Goal: Download file/media

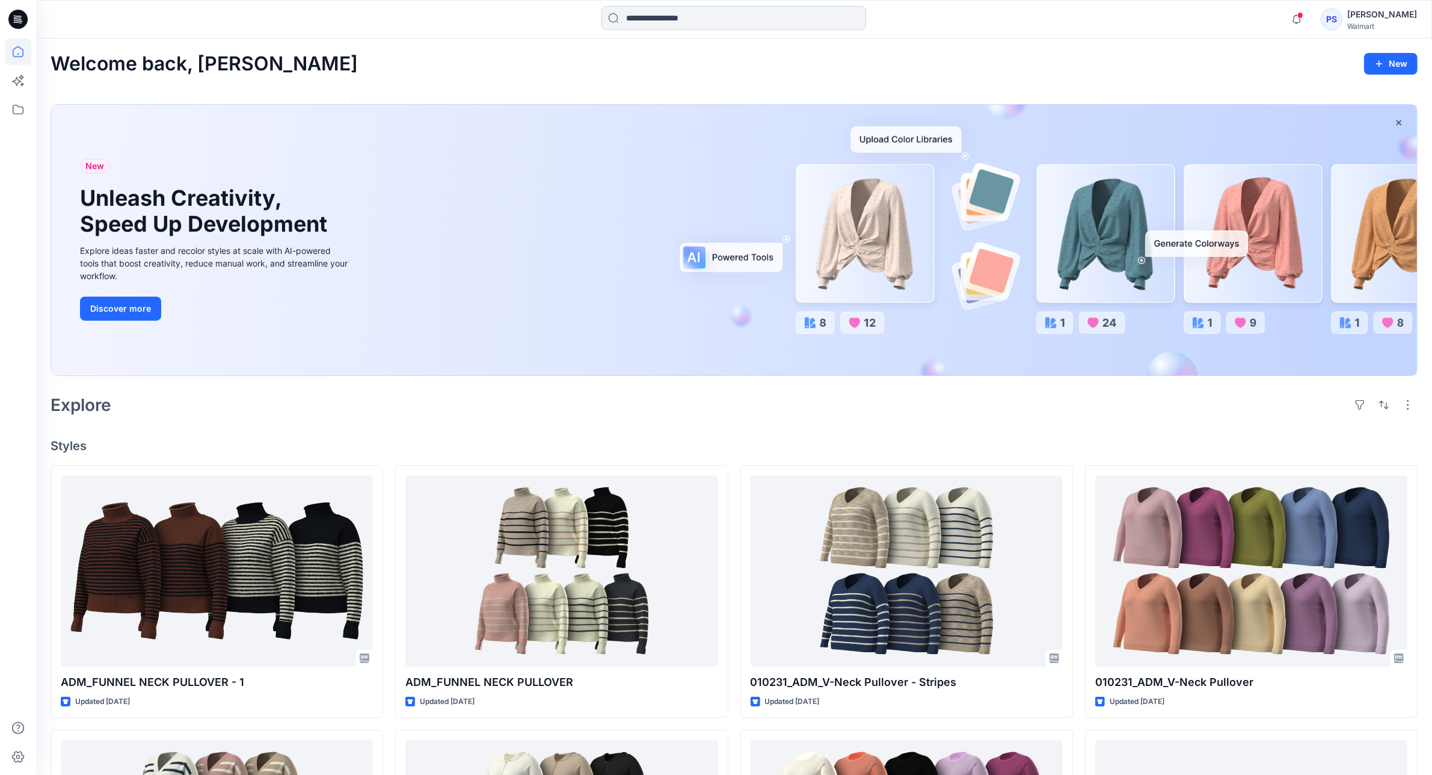
click at [678, 20] on input at bounding box center [733, 18] width 265 height 24
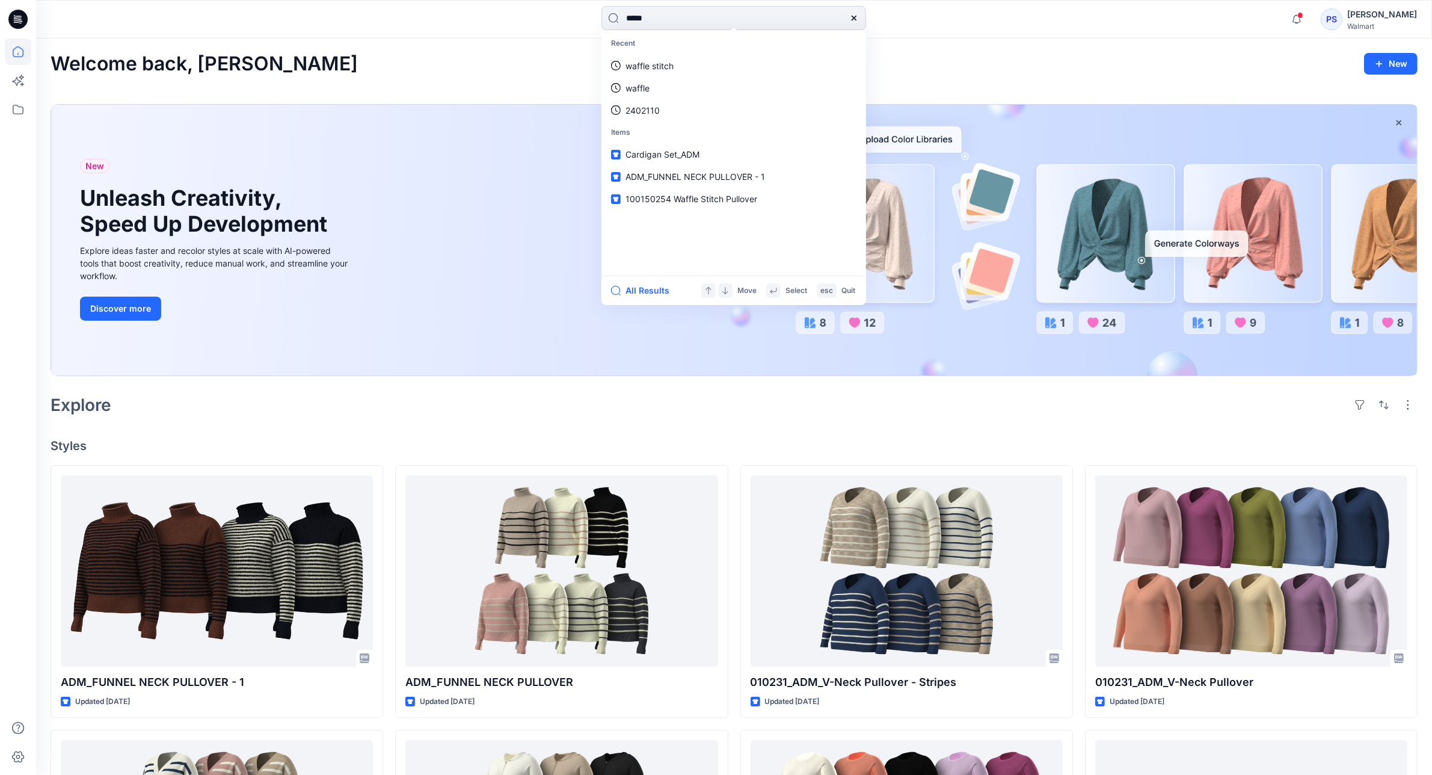
type input "******"
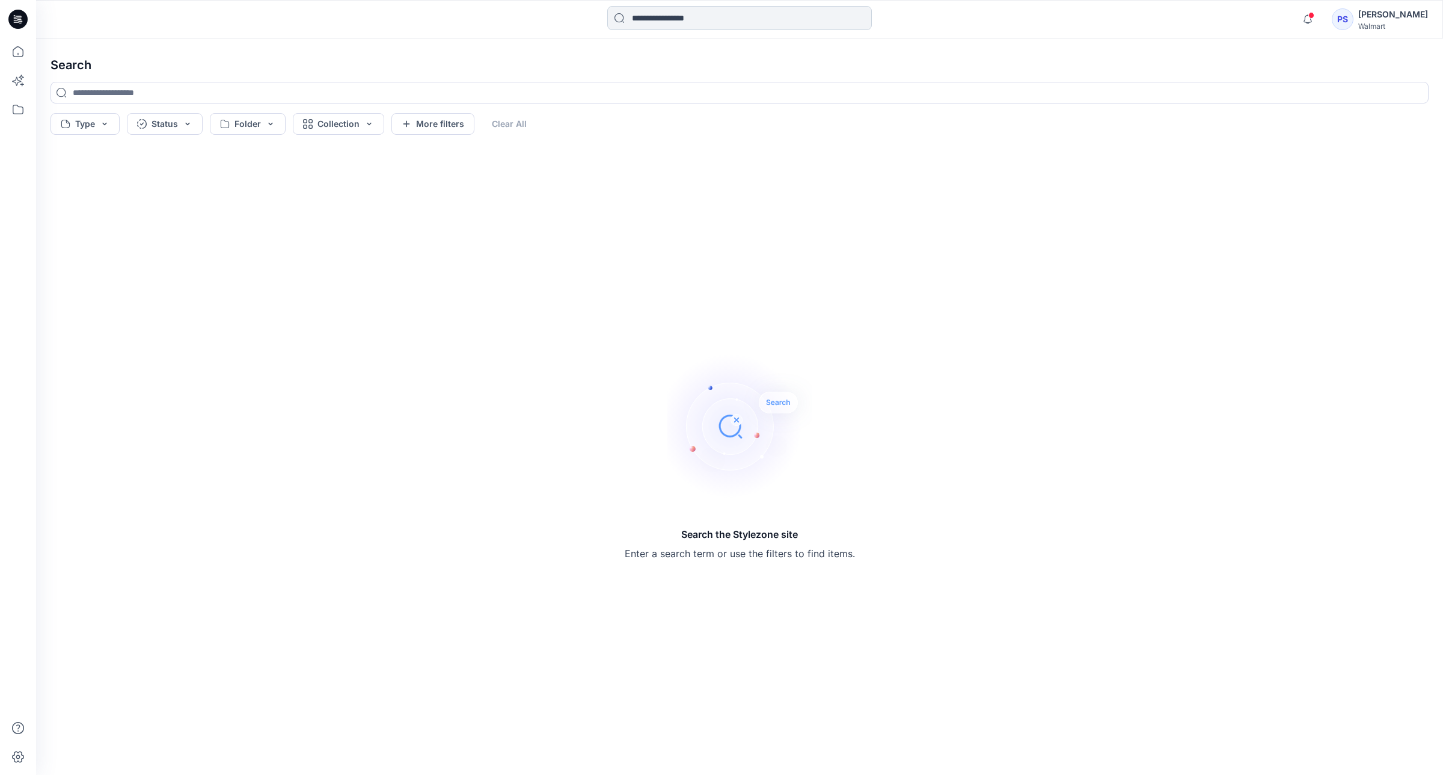
click at [716, 18] on input at bounding box center [739, 18] width 265 height 24
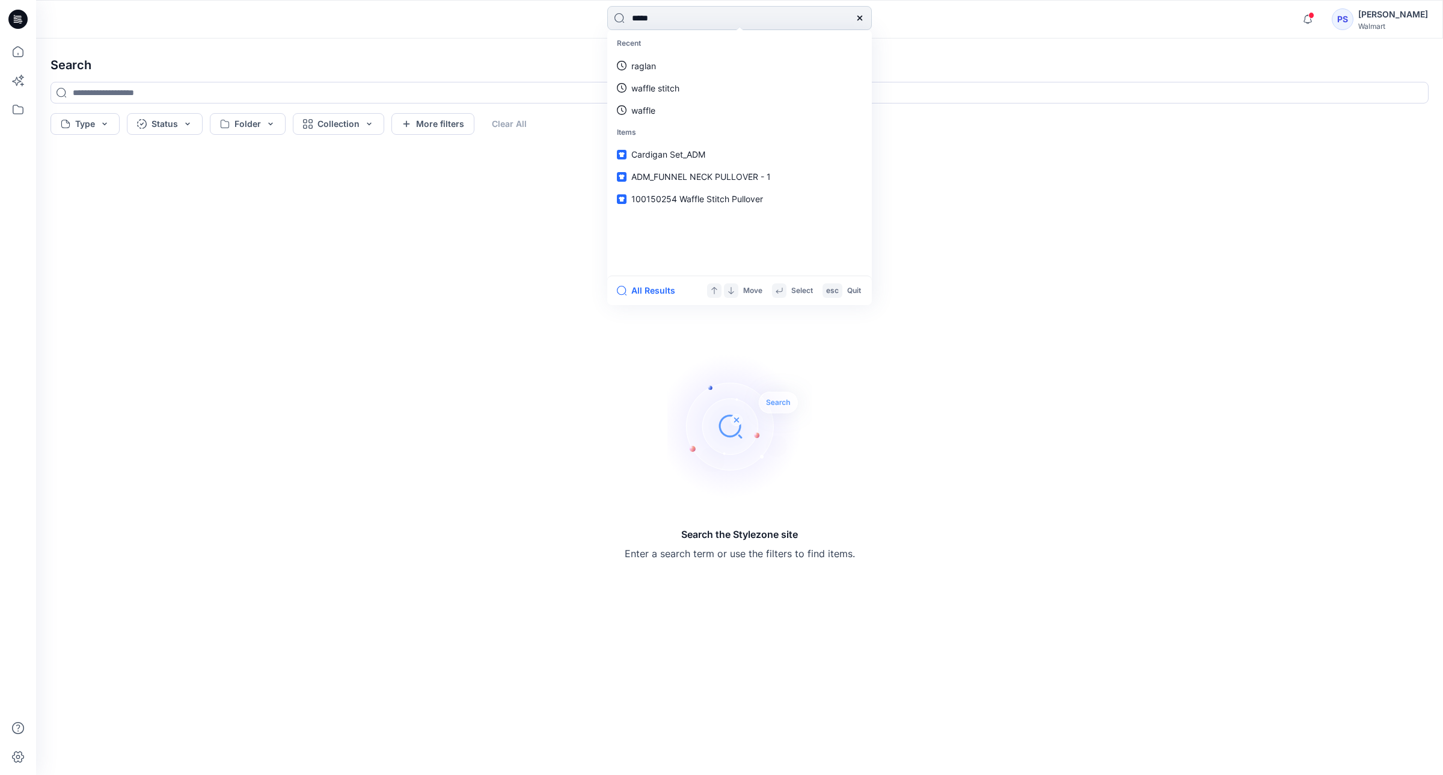
type input "******"
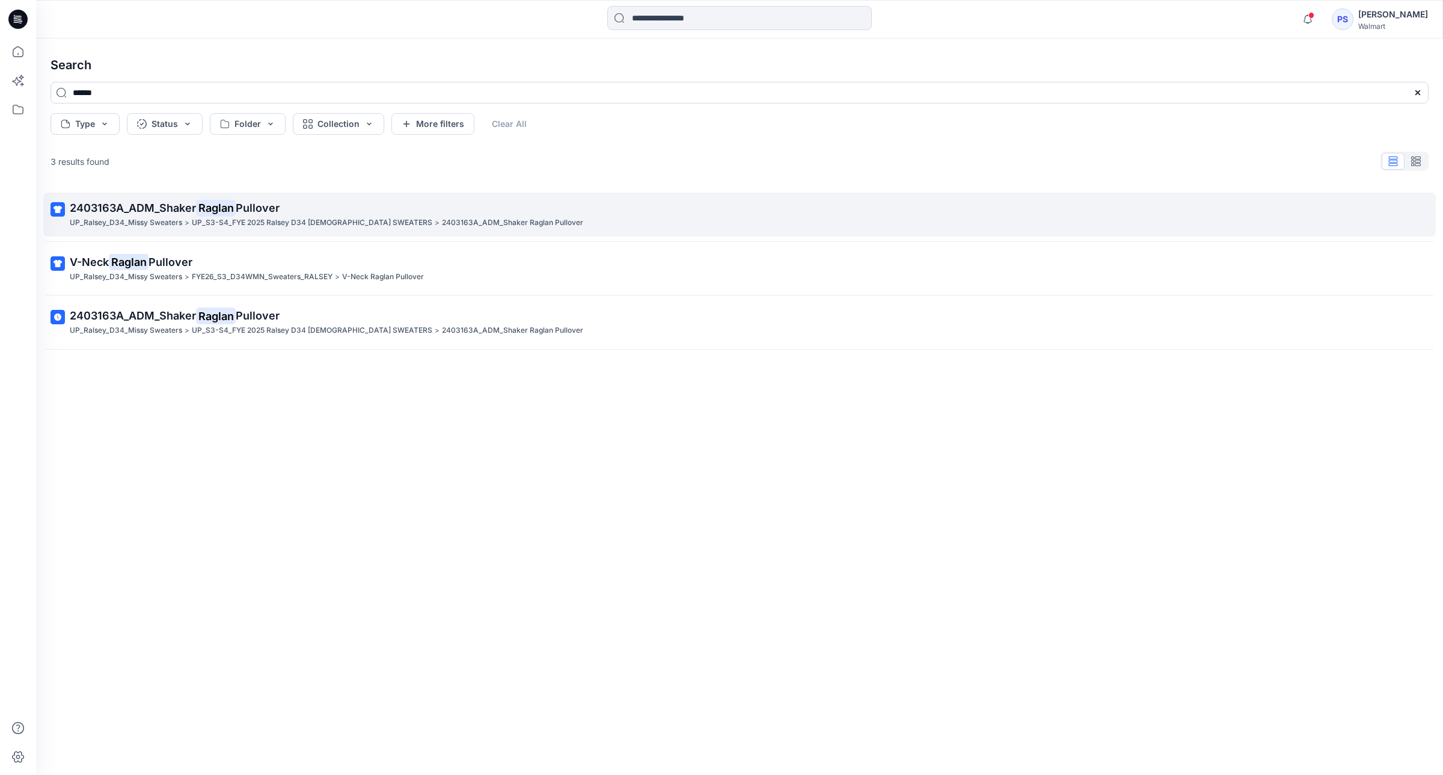
click at [176, 202] on span "2403163A_ADM_Shaker" at bounding box center [133, 207] width 126 height 13
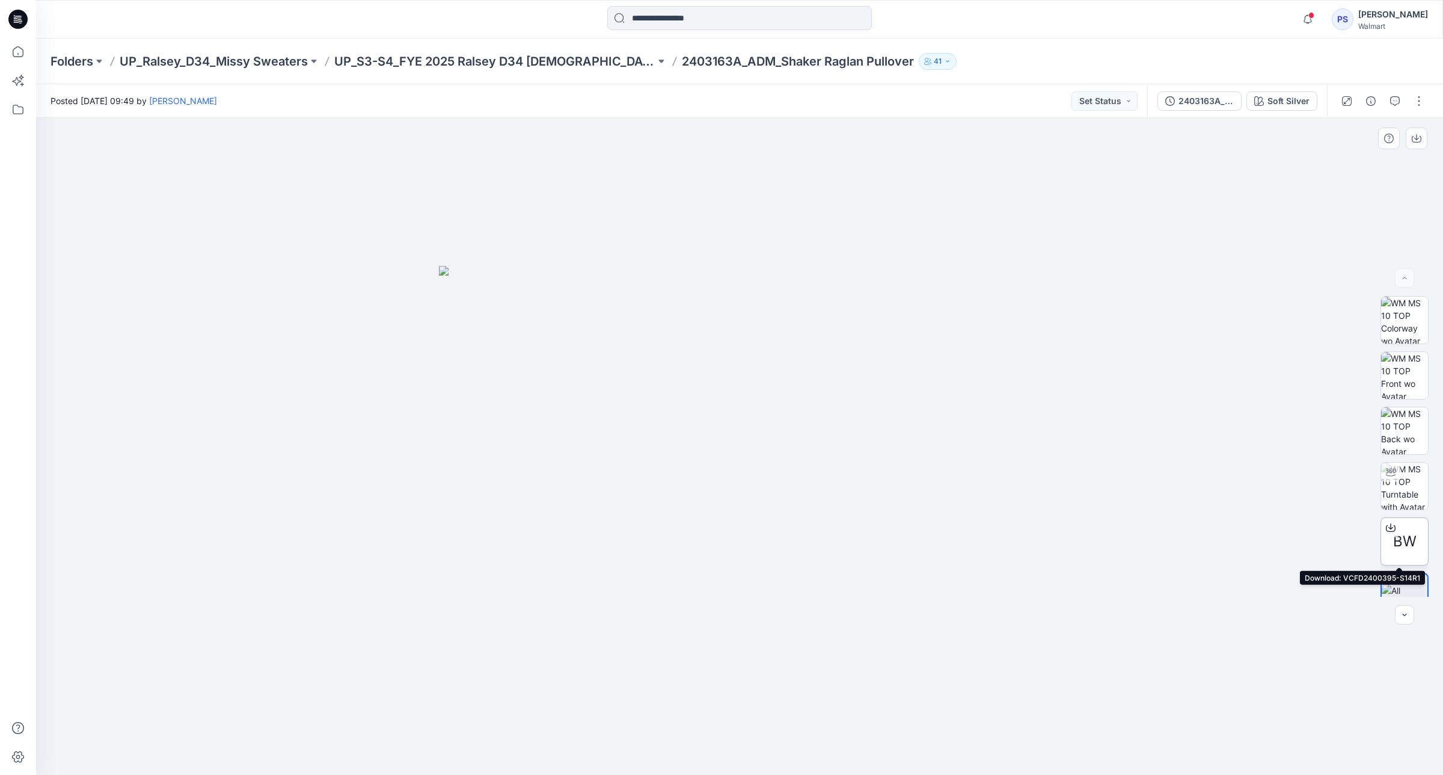
click at [1398, 528] on div "BW" at bounding box center [1405, 541] width 48 height 48
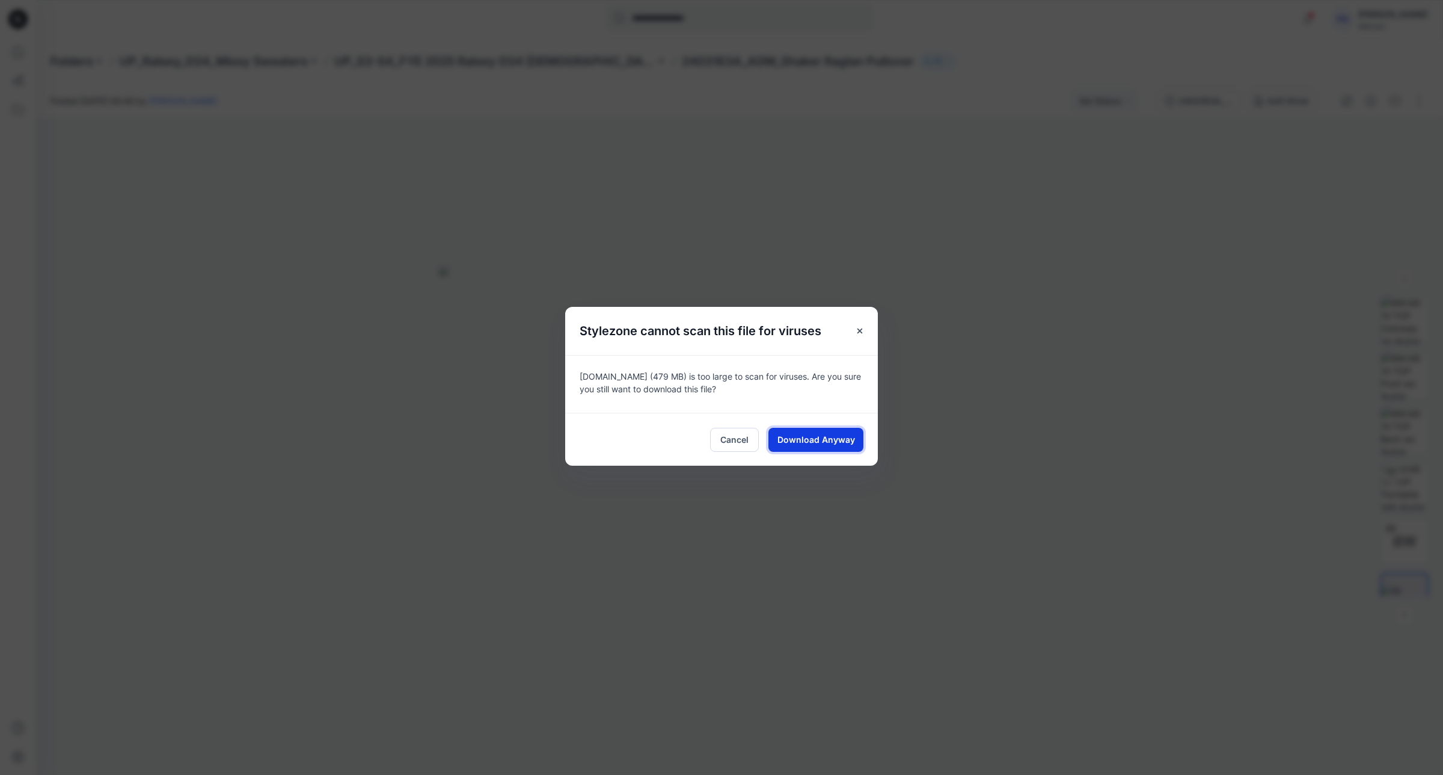
click at [835, 437] on span "Download Anyway" at bounding box center [817, 439] width 78 height 13
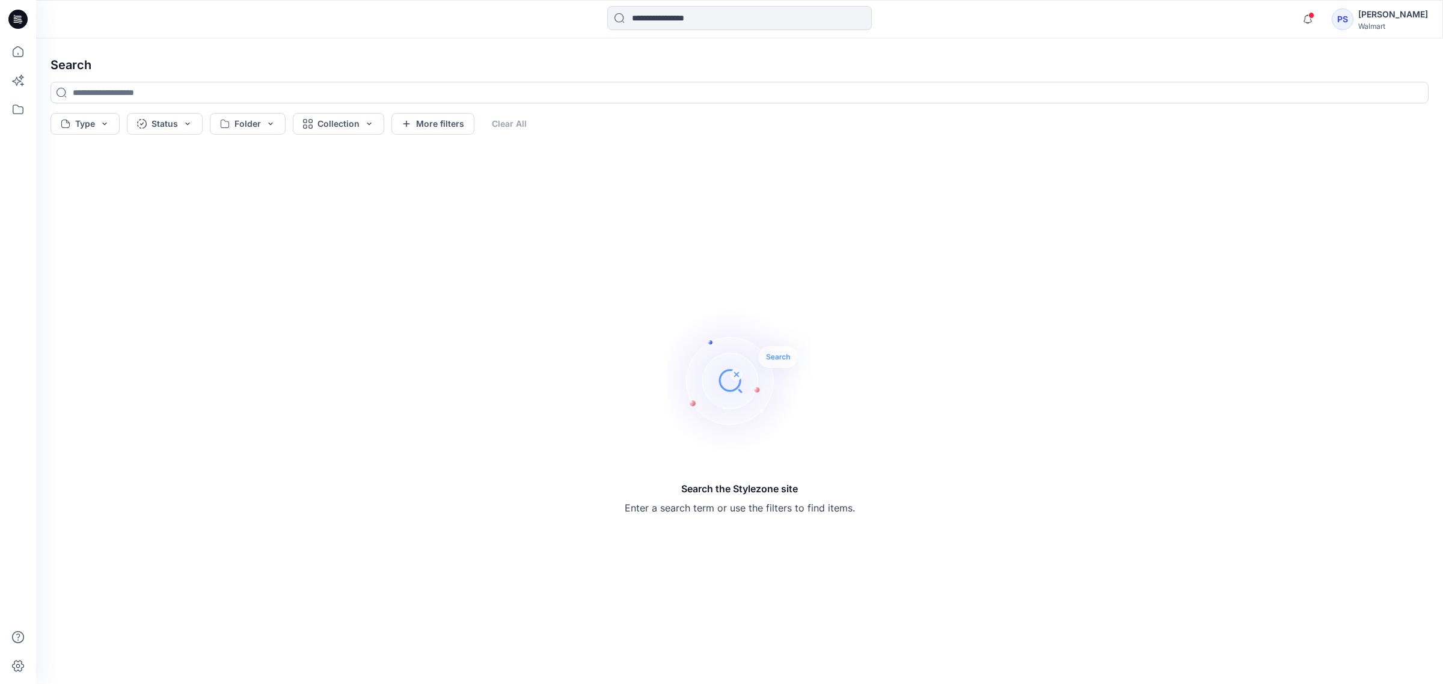
click at [19, 25] on icon at bounding box center [17, 19] width 19 height 19
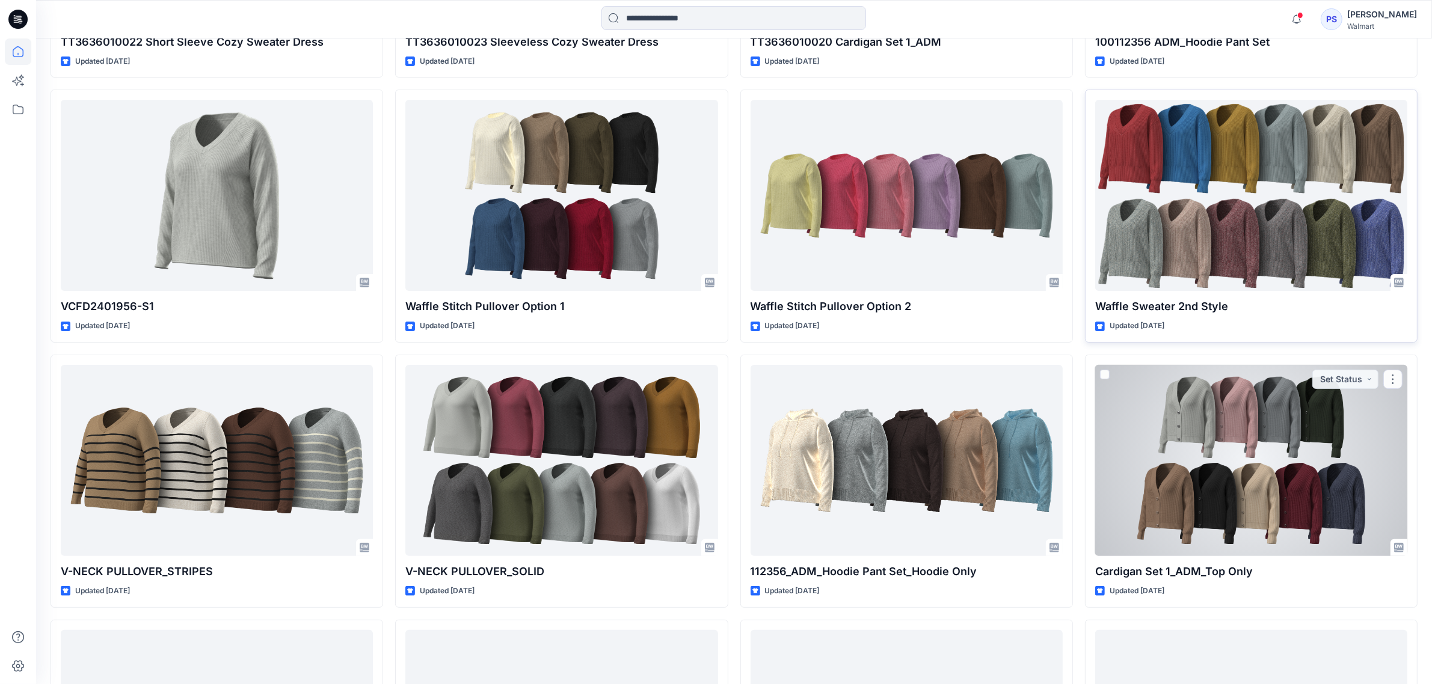
scroll to position [5864, 0]
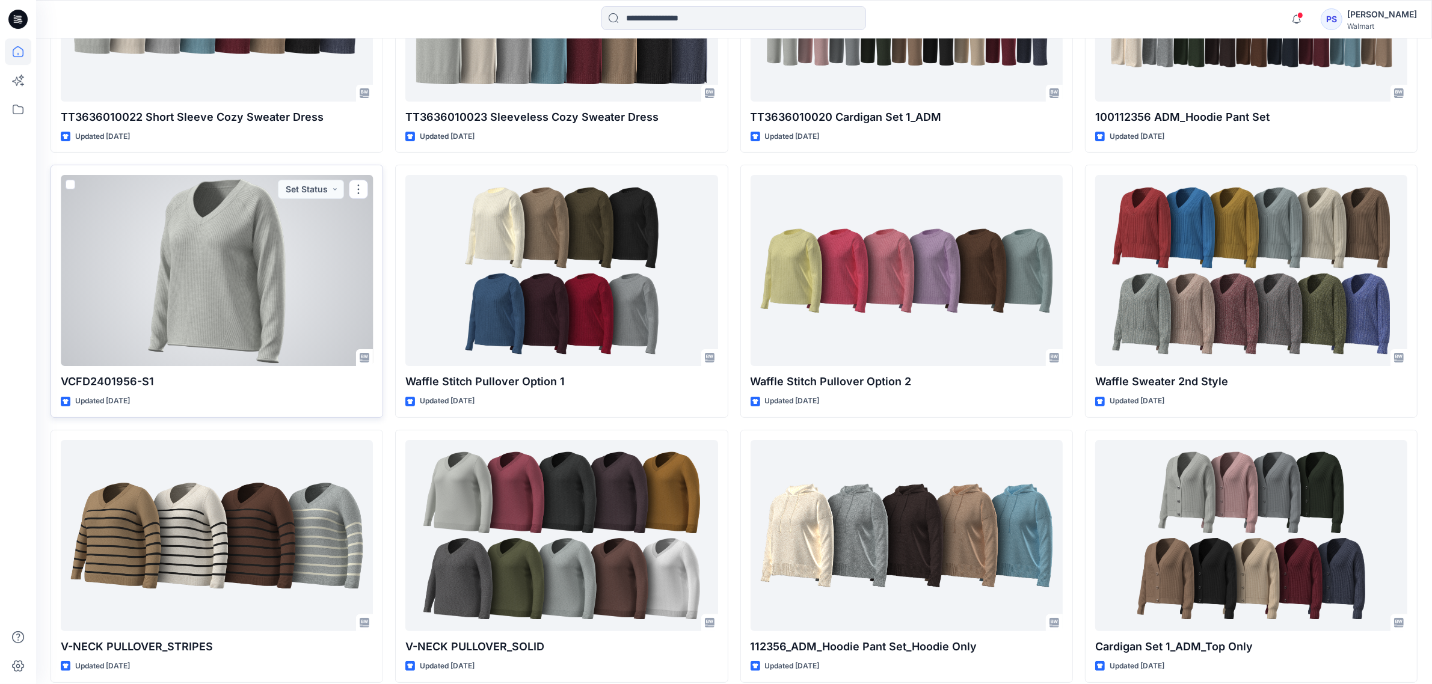
click at [259, 271] on div at bounding box center [217, 270] width 312 height 191
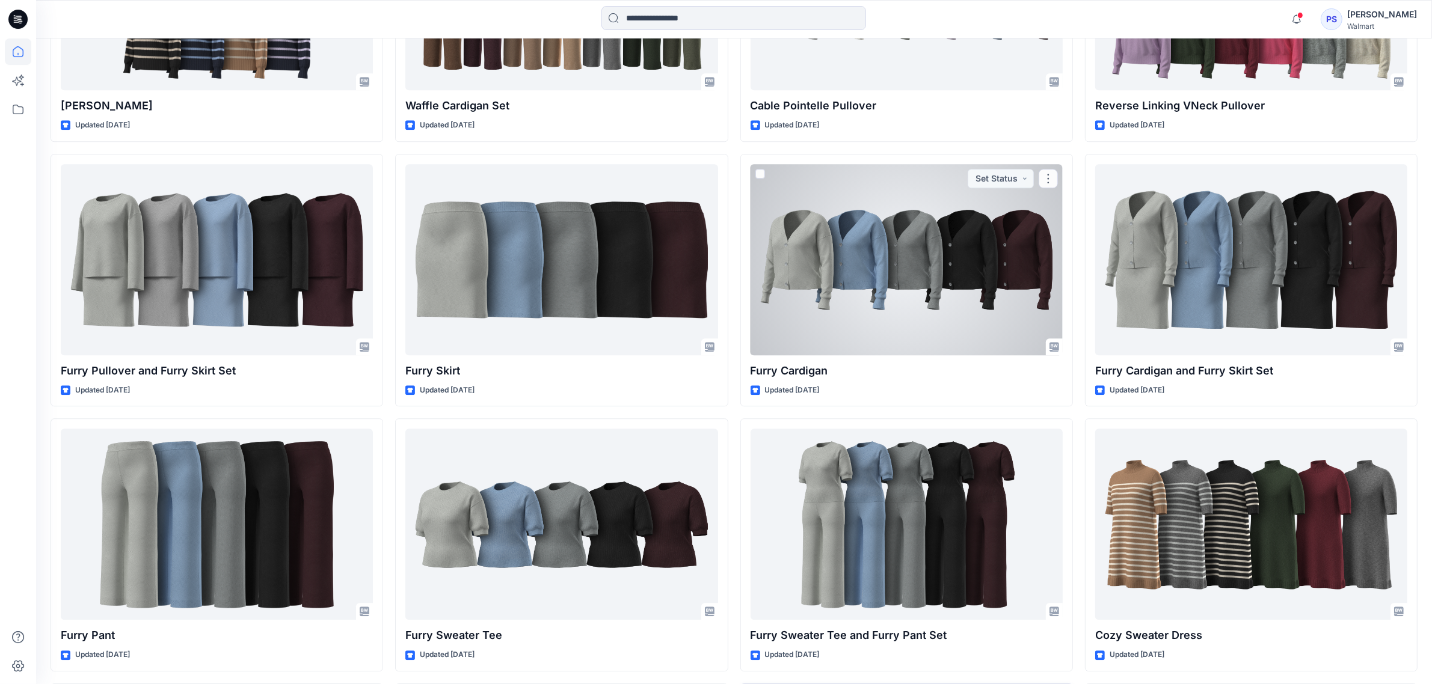
scroll to position [4060, 0]
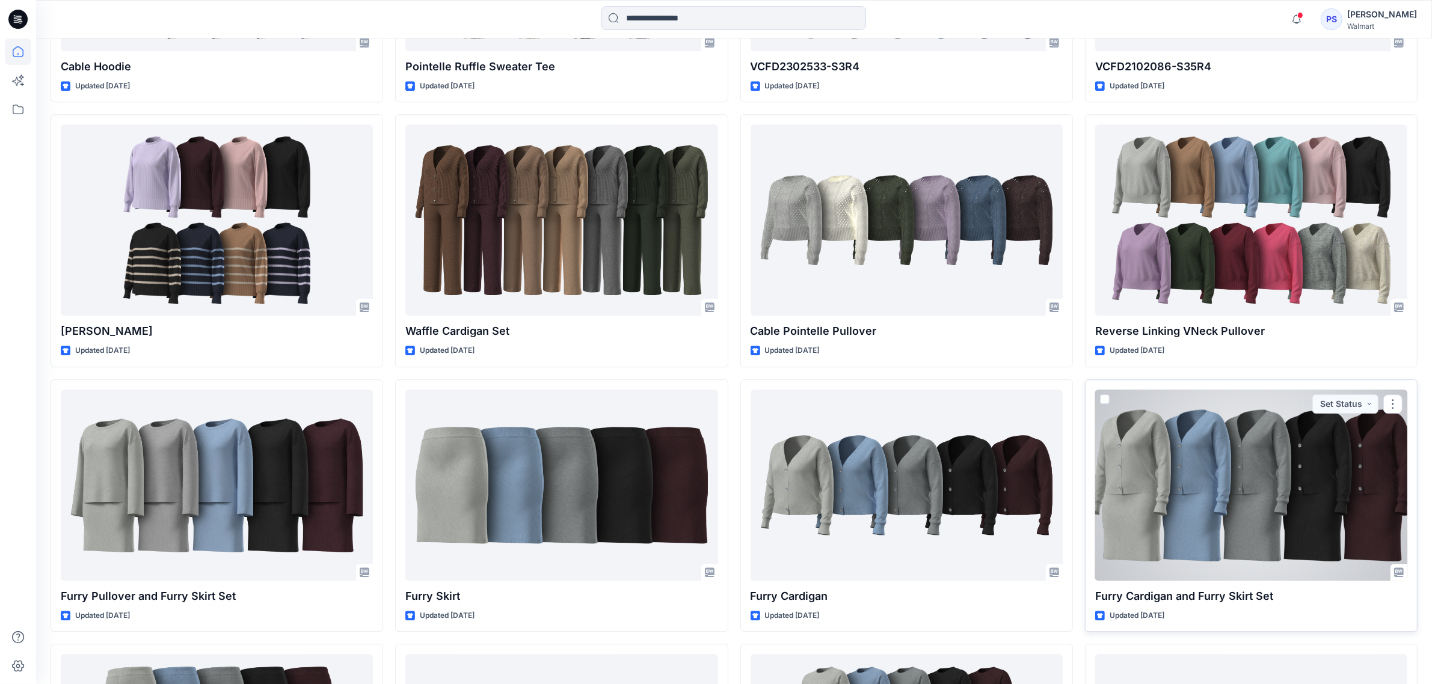
click at [1243, 494] on div at bounding box center [1251, 485] width 312 height 191
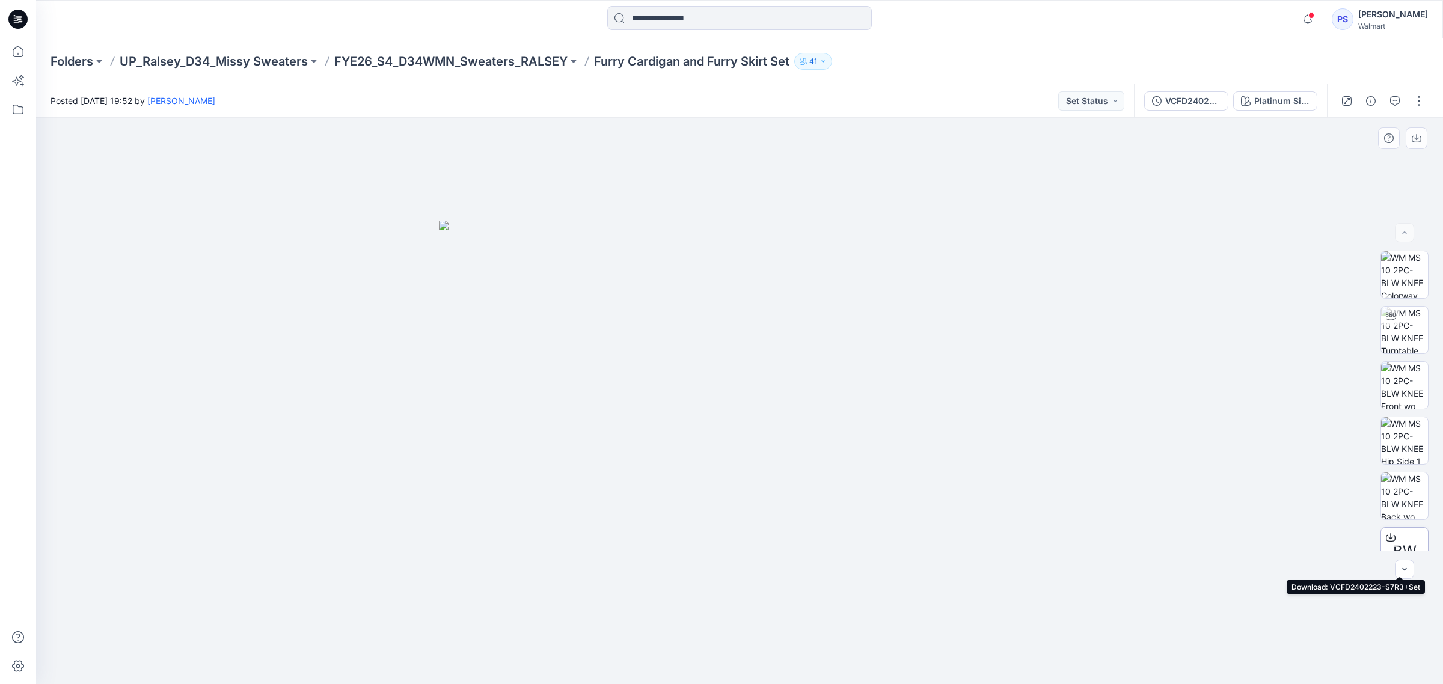
click at [1417, 530] on div "BW" at bounding box center [1405, 551] width 48 height 48
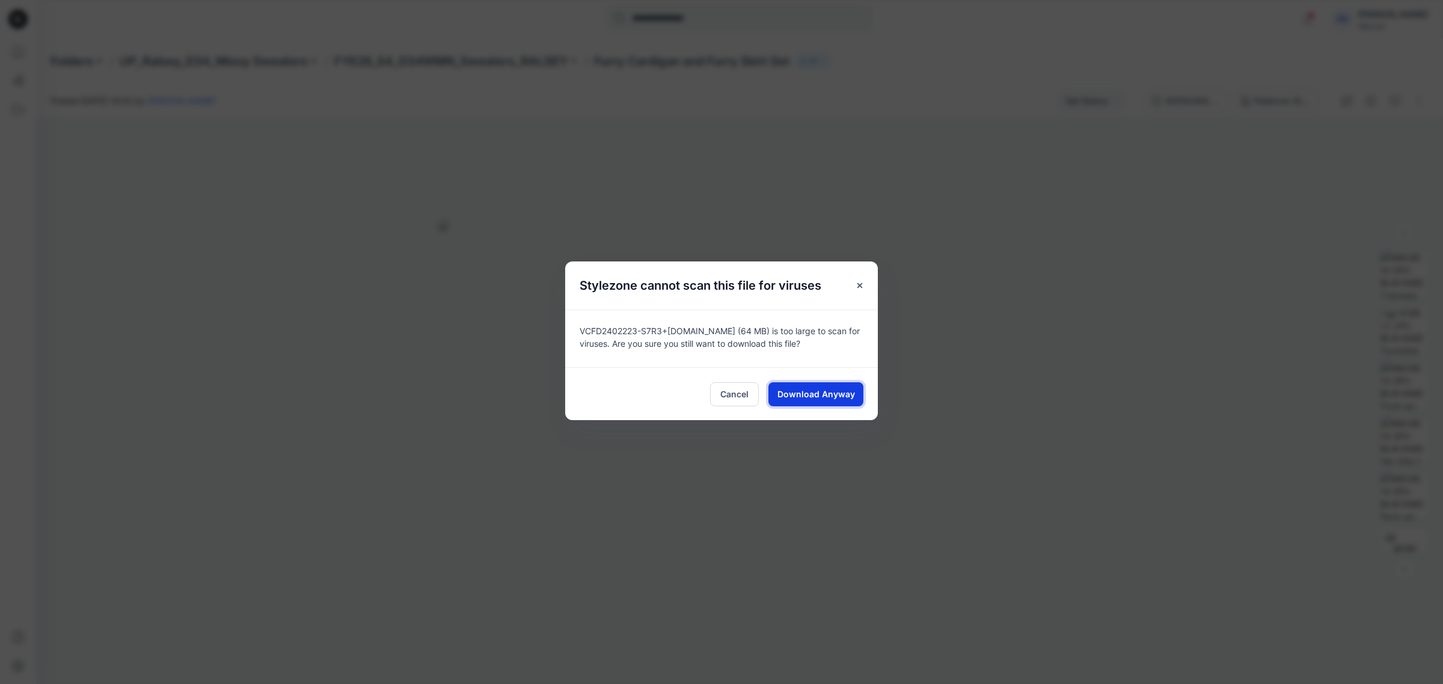
click at [846, 392] on span "Download Anyway" at bounding box center [817, 394] width 78 height 13
